Goal: Information Seeking & Learning: Learn about a topic

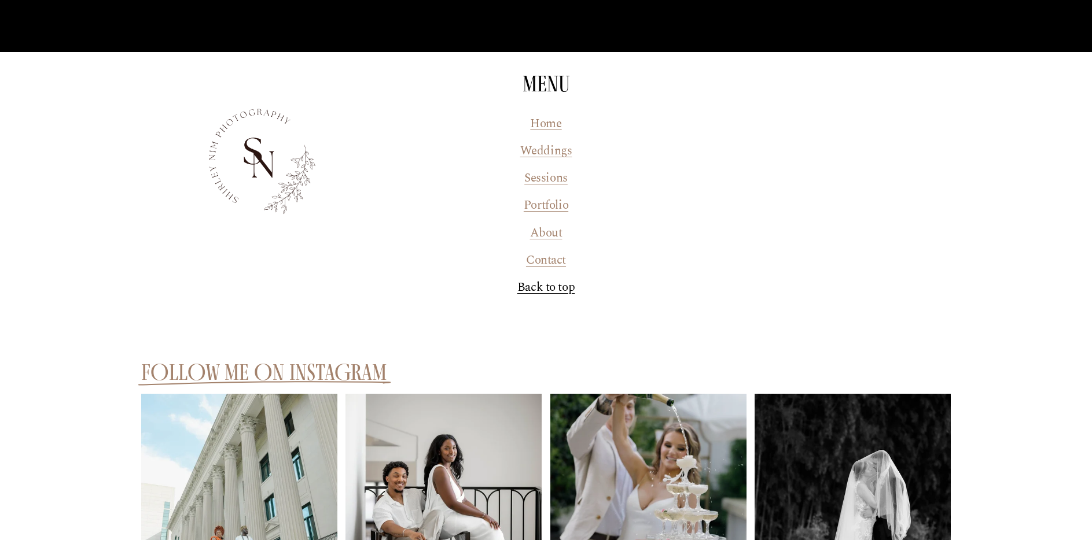
scroll to position [6053, 0]
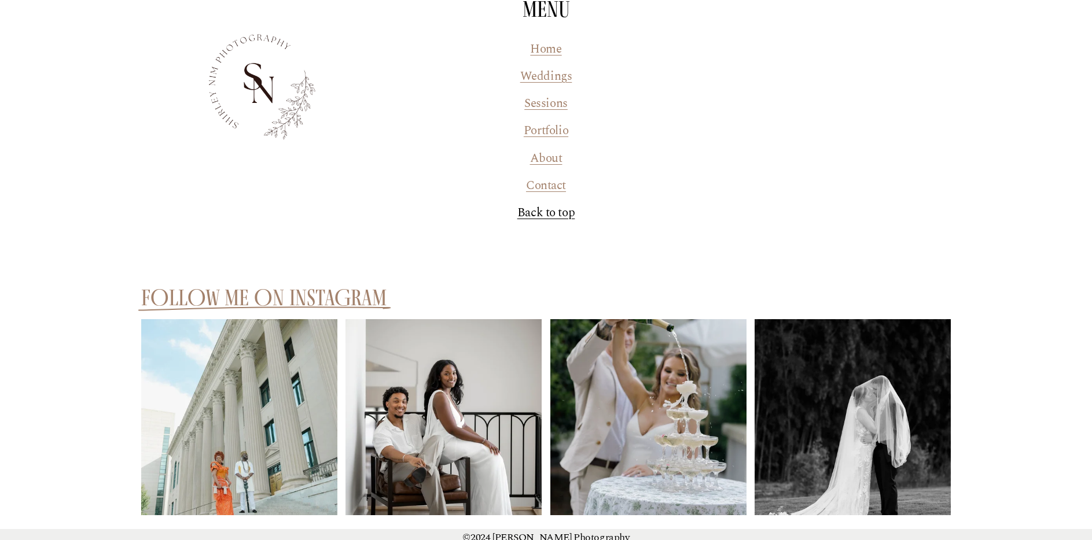
click at [243, 426] on img at bounding box center [239, 416] width 196 height 261
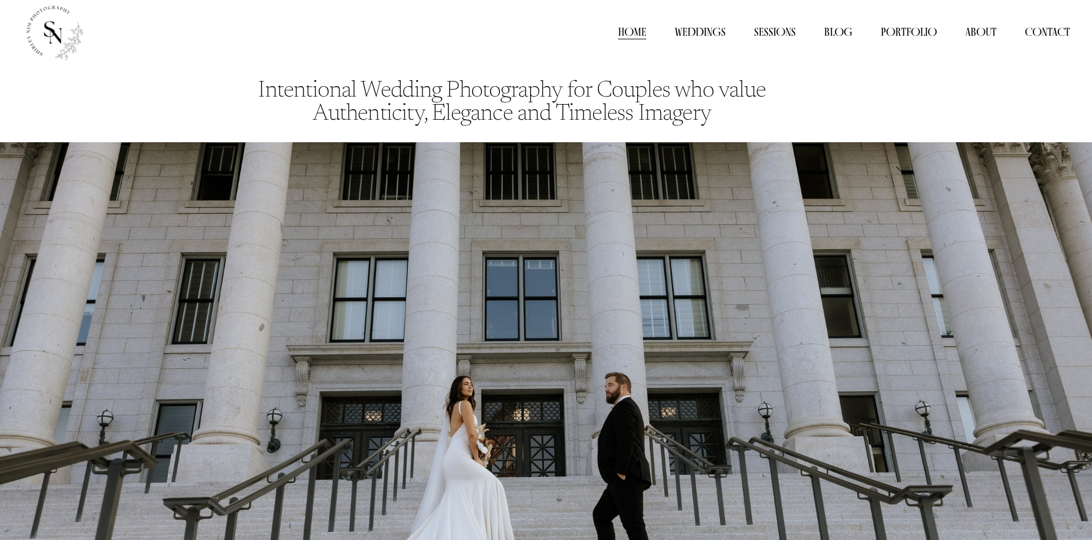
click at [703, 28] on link "Weddings" at bounding box center [700, 32] width 51 height 17
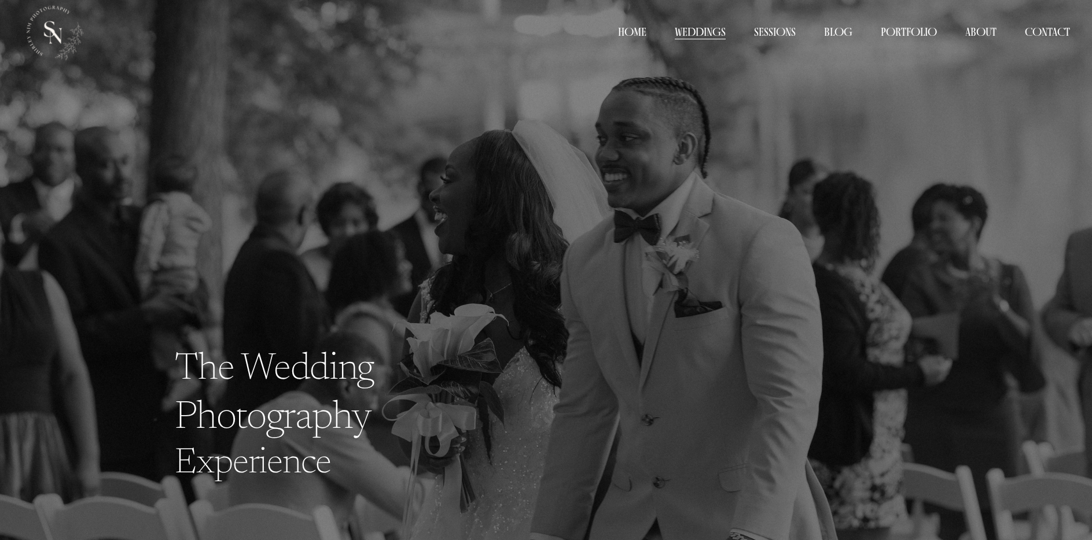
click at [899, 28] on span "Portfolio" at bounding box center [908, 32] width 56 height 14
click at [0, 0] on span "Weddings" at bounding box center [0, 0] width 0 height 0
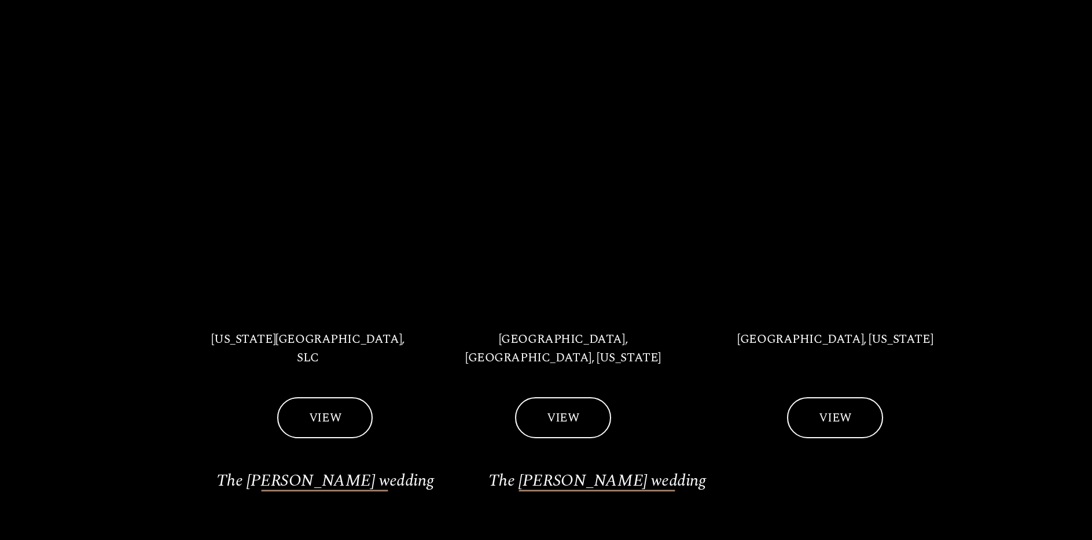
scroll to position [1268, 0]
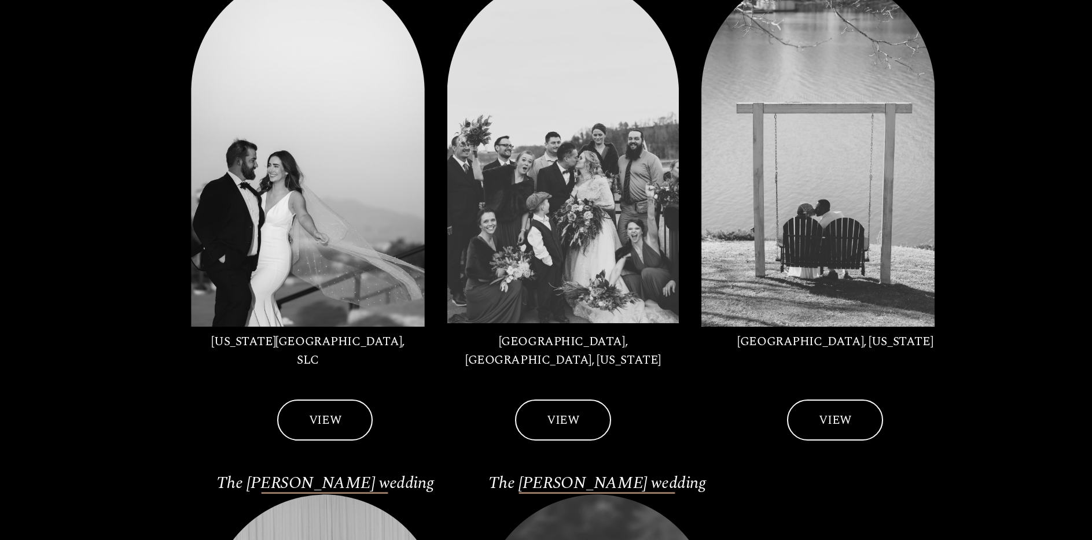
click at [309, 400] on link "VIEW" at bounding box center [324, 420] width 95 height 41
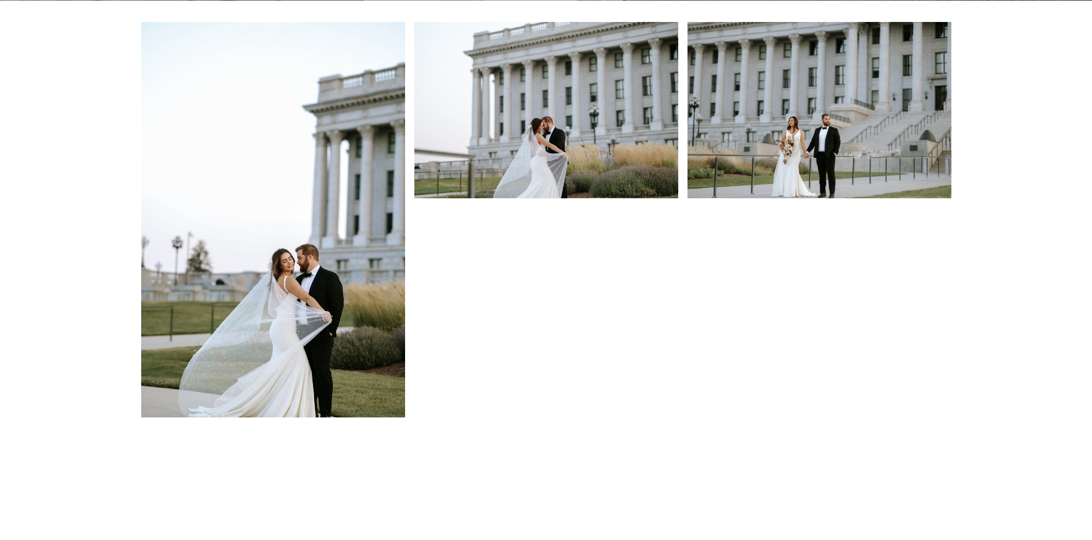
scroll to position [728, 0]
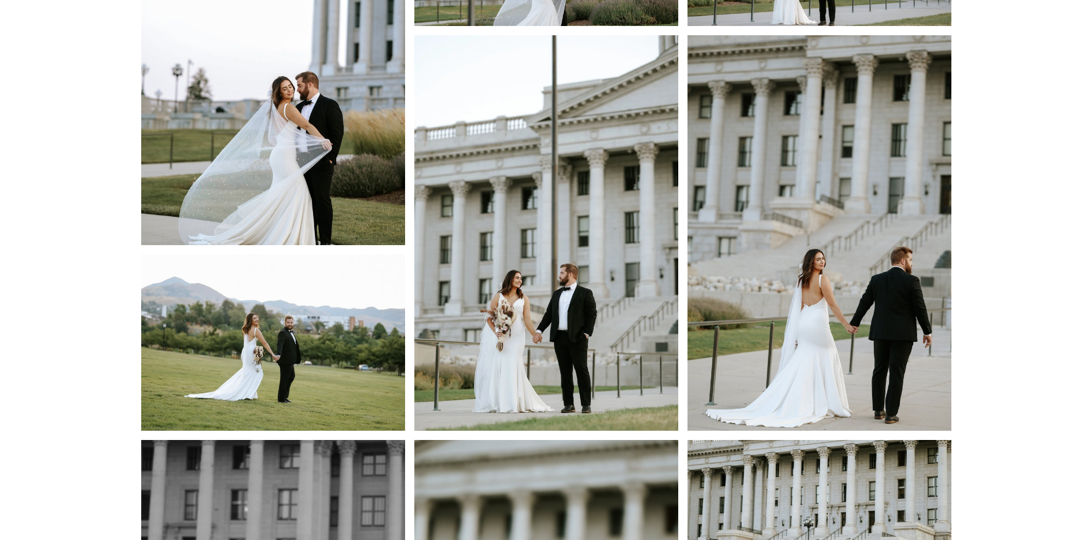
click at [320, 159] on img at bounding box center [273, 48] width 264 height 396
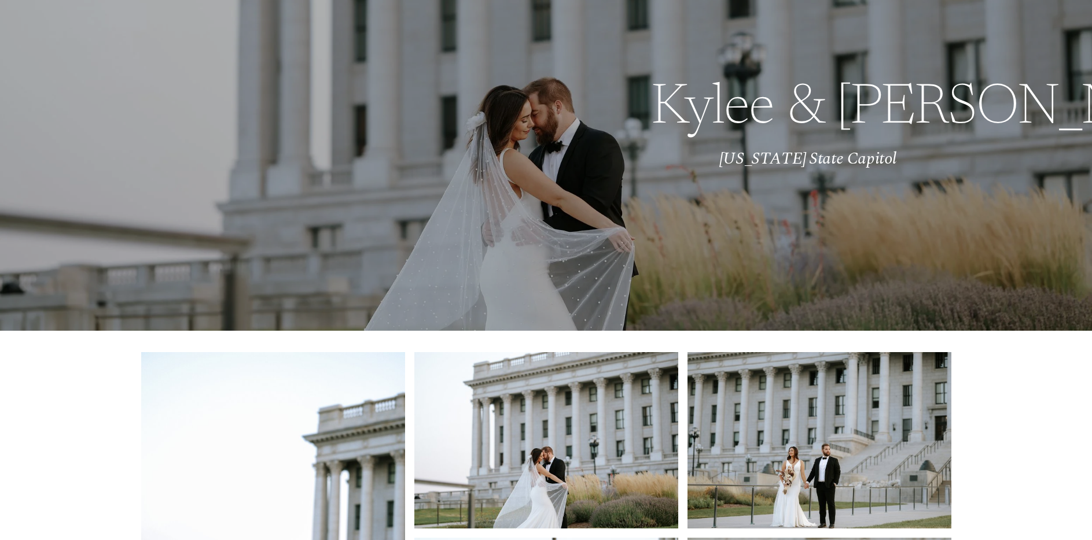
scroll to position [0, 0]
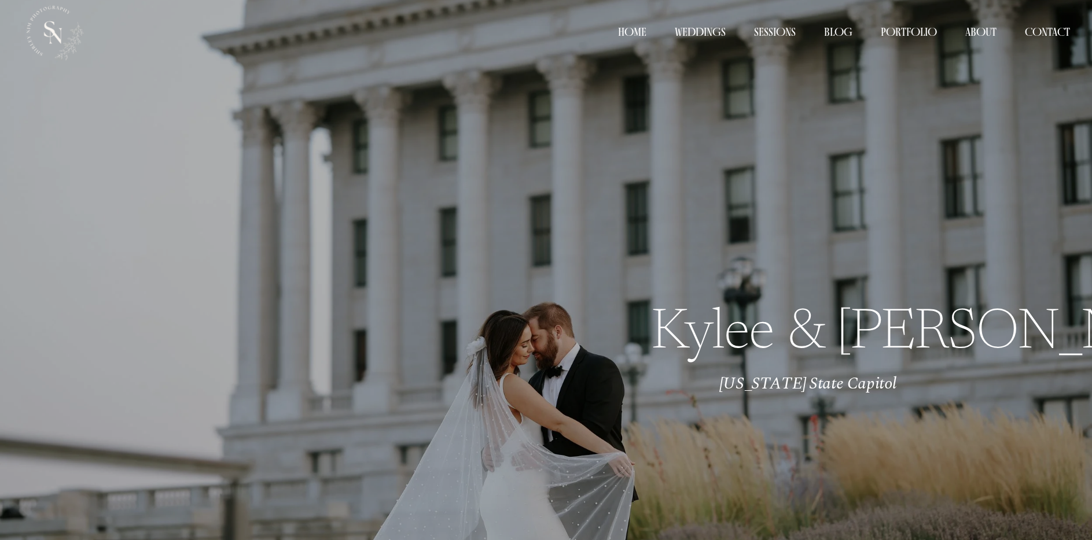
click at [0, 0] on span "Weddings" at bounding box center [0, 0] width 0 height 0
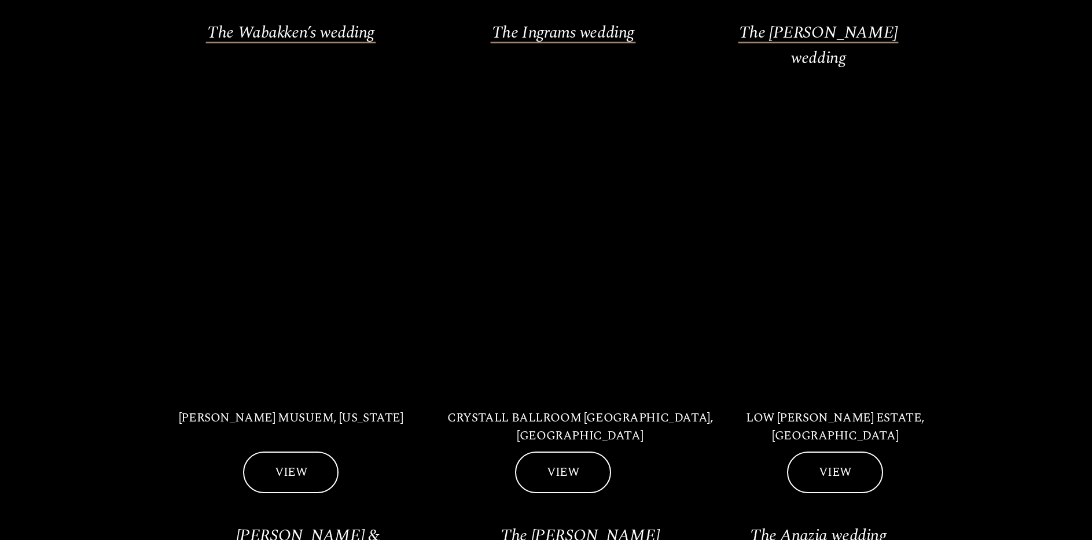
scroll to position [690, 0]
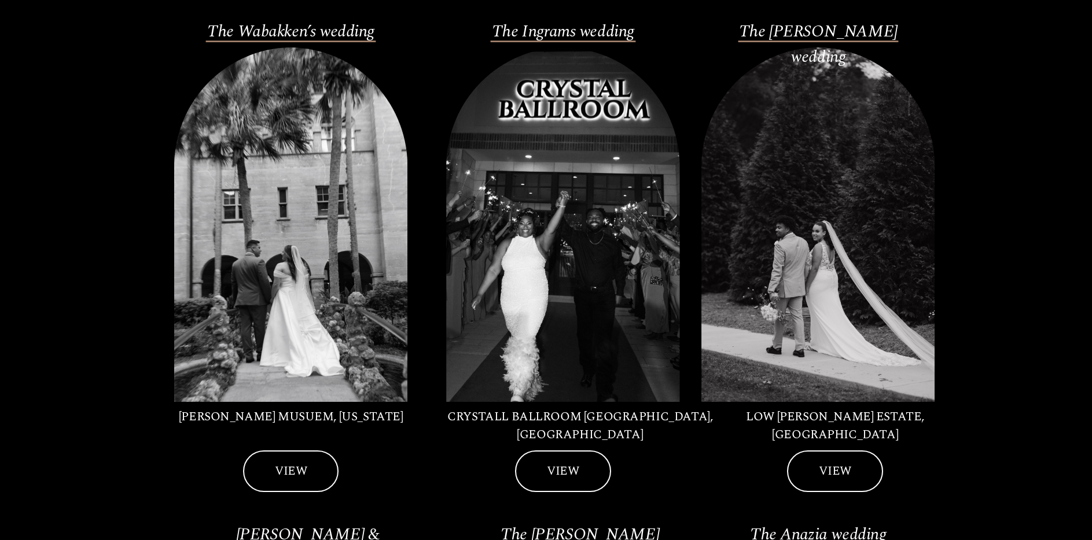
click at [339, 230] on div at bounding box center [290, 224] width 233 height 355
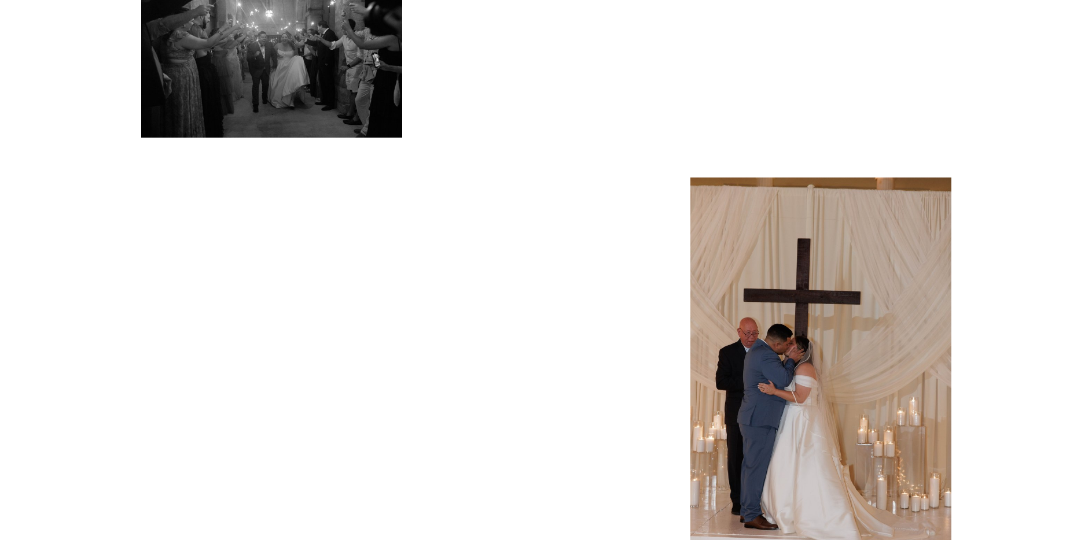
scroll to position [2751, 0]
